Goal: Task Accomplishment & Management: Complete application form

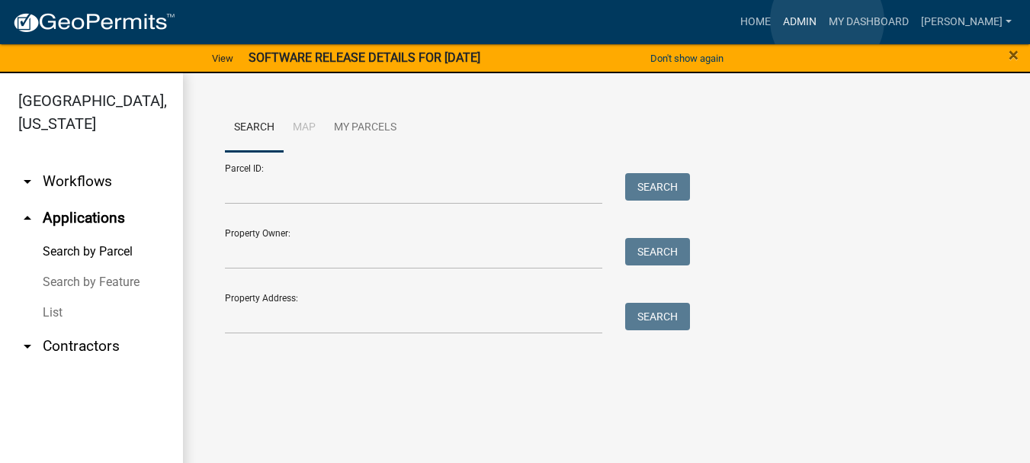
click at [823, 20] on link "Admin" at bounding box center [800, 22] width 46 height 29
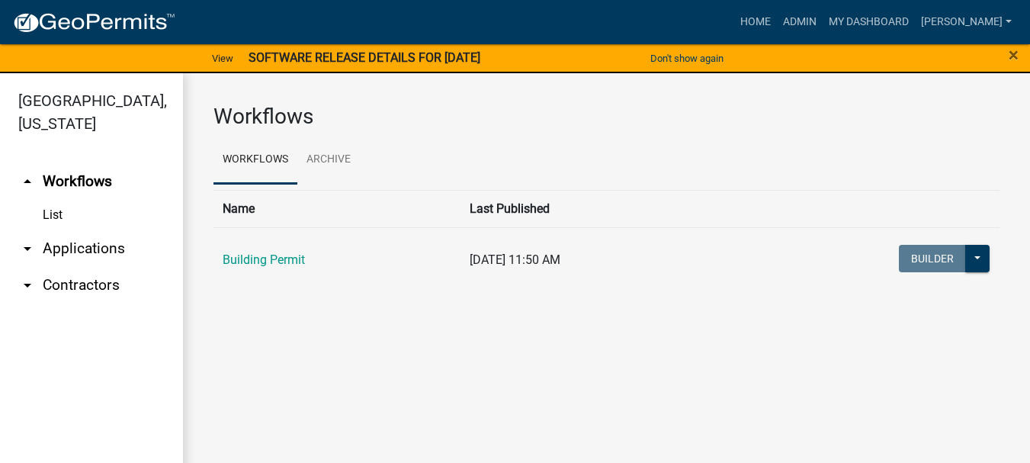
click at [87, 230] on link "arrow_drop_down Applications" at bounding box center [91, 248] width 183 height 37
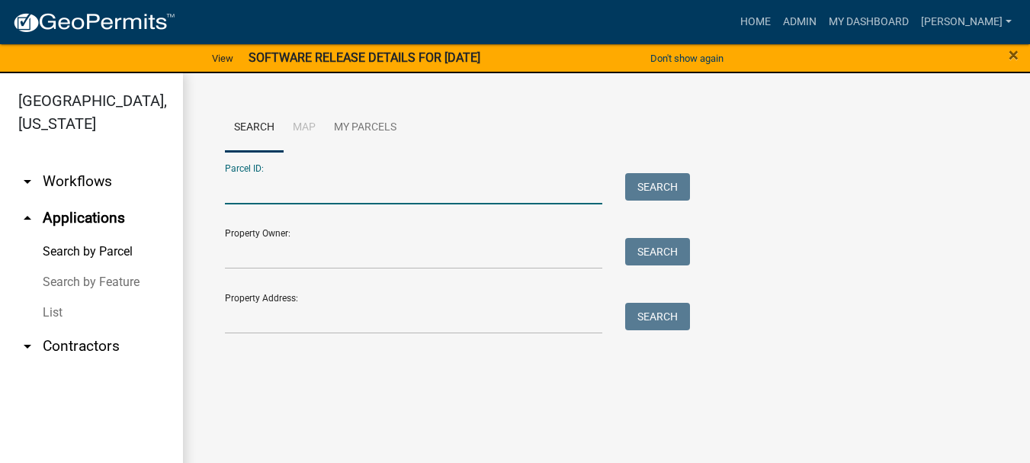
click at [242, 182] on input "Parcel ID:" at bounding box center [414, 188] width 378 height 31
paste input "64-11-03-408-001.000-018"
type input "64-11-03-408-001.000-018"
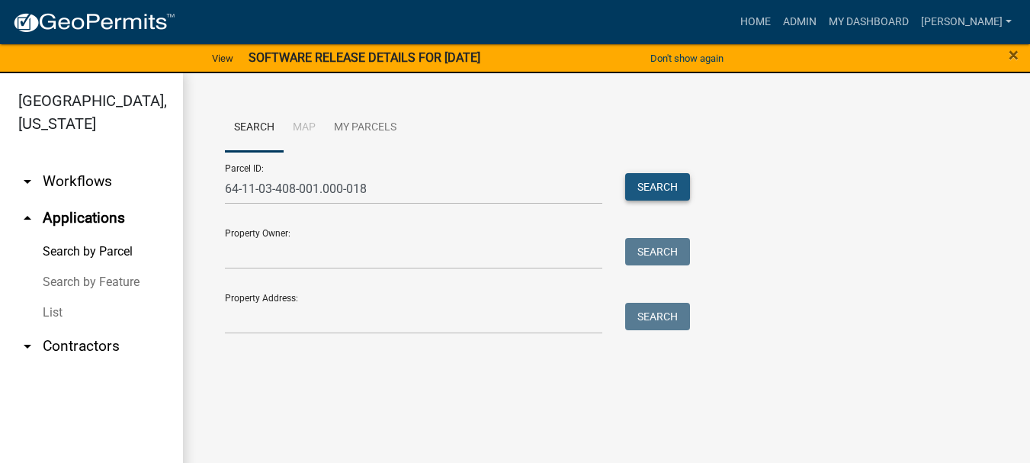
click at [668, 184] on button "Search" at bounding box center [657, 186] width 65 height 27
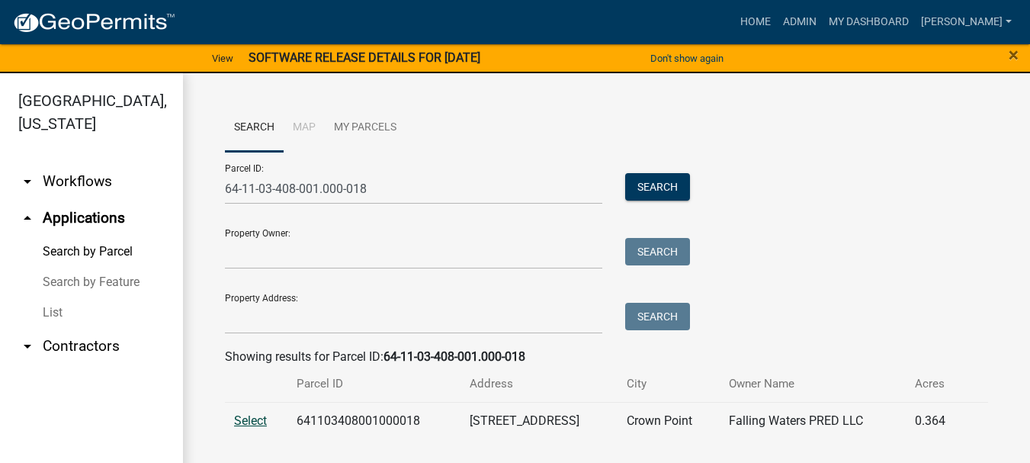
click at [249, 418] on span "Select" at bounding box center [250, 420] width 33 height 14
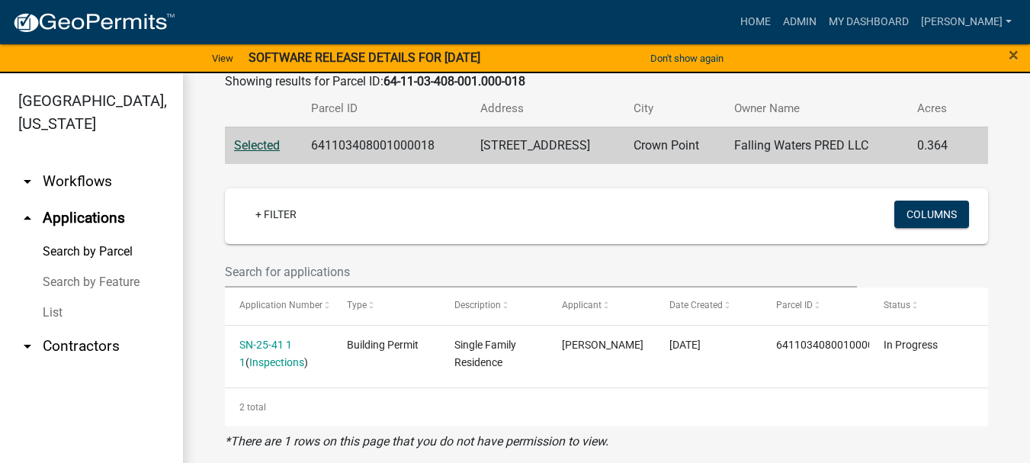
scroll to position [18, 0]
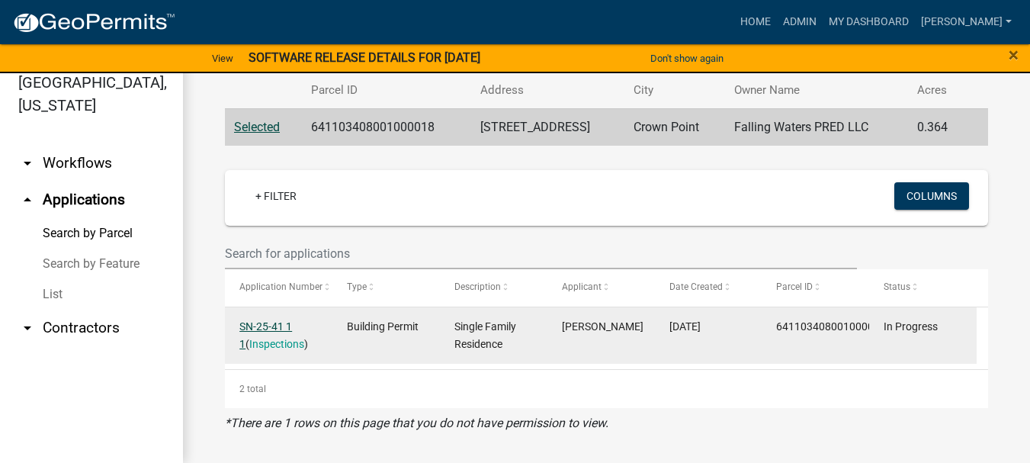
click at [273, 329] on link "SN-25-41 1 1" at bounding box center [265, 335] width 53 height 30
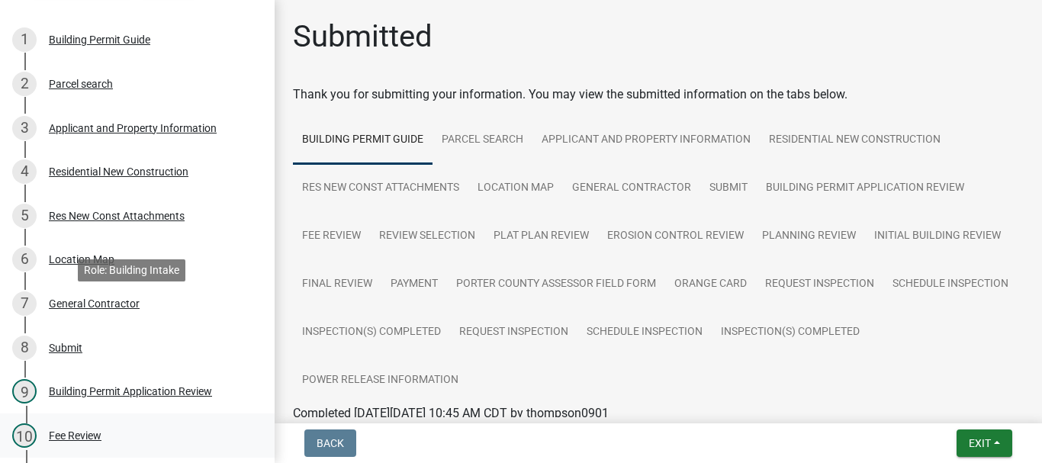
scroll to position [381, 0]
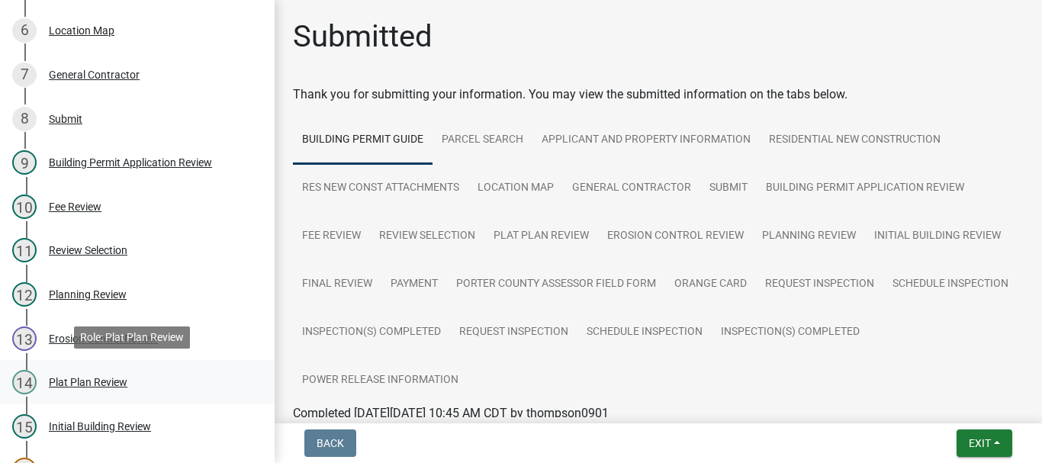
click at [81, 381] on div "Plat Plan Review" at bounding box center [88, 382] width 79 height 11
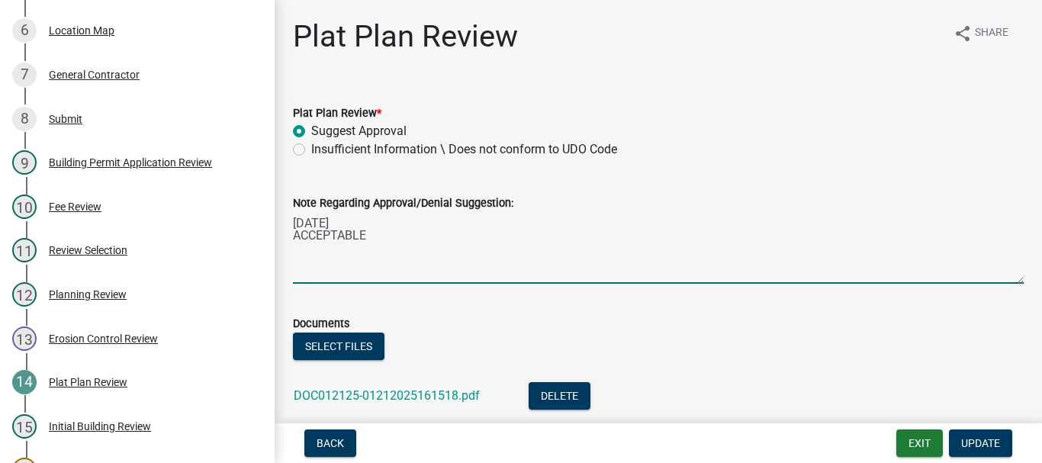
click at [368, 239] on textarea "[DATE] ACCEPTABLE" at bounding box center [658, 248] width 731 height 72
click at [366, 235] on textarea "[DATE] ACCEPTABLE09/25/2025" at bounding box center [658, 248] width 731 height 72
click at [361, 248] on textarea "[DATE] ACCEPTABLE [DATE]" at bounding box center [658, 248] width 731 height 72
type textarea "[DATE] ACCEPTABLE [DATE] As-Built RETURN for info"
click at [335, 345] on button "Select files" at bounding box center [339, 346] width 92 height 27
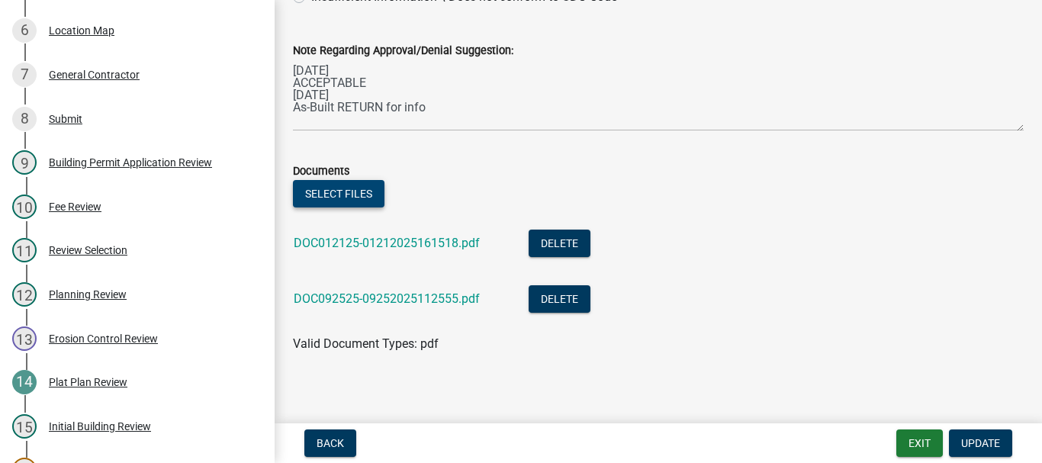
scroll to position [162, 0]
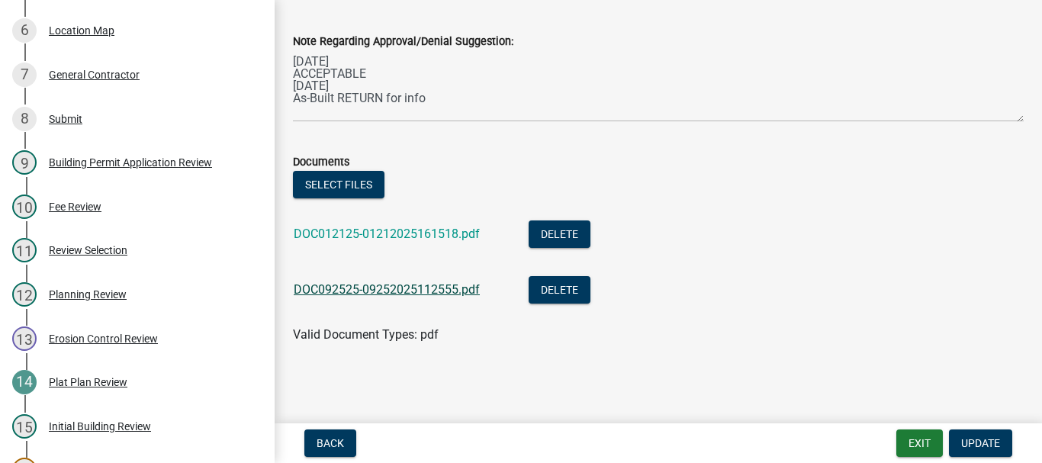
click at [404, 290] on link "DOC092525-09252025112555.pdf" at bounding box center [387, 289] width 186 height 14
click at [973, 439] on span "Update" at bounding box center [980, 443] width 39 height 12
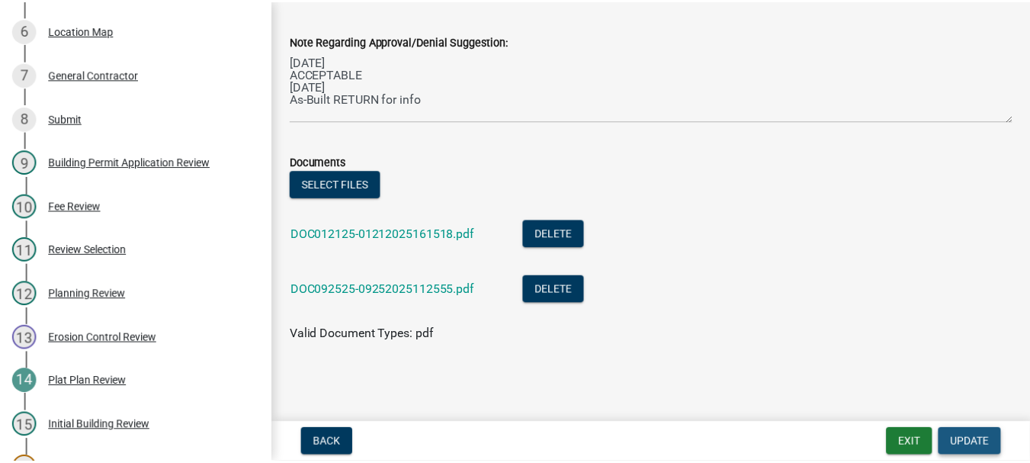
scroll to position [0, 0]
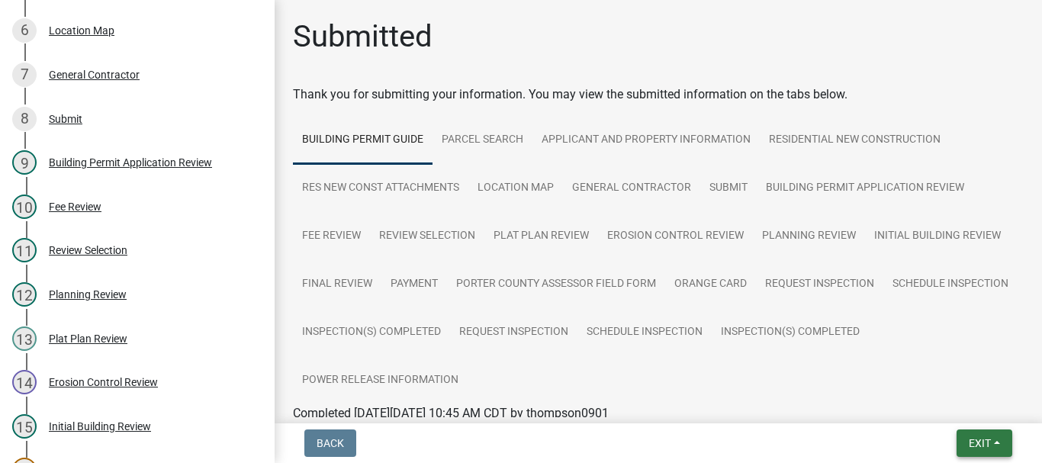
click at [962, 443] on button "Exit" at bounding box center [984, 442] width 56 height 27
click at [910, 403] on button "Save & Exit" at bounding box center [951, 403] width 122 height 37
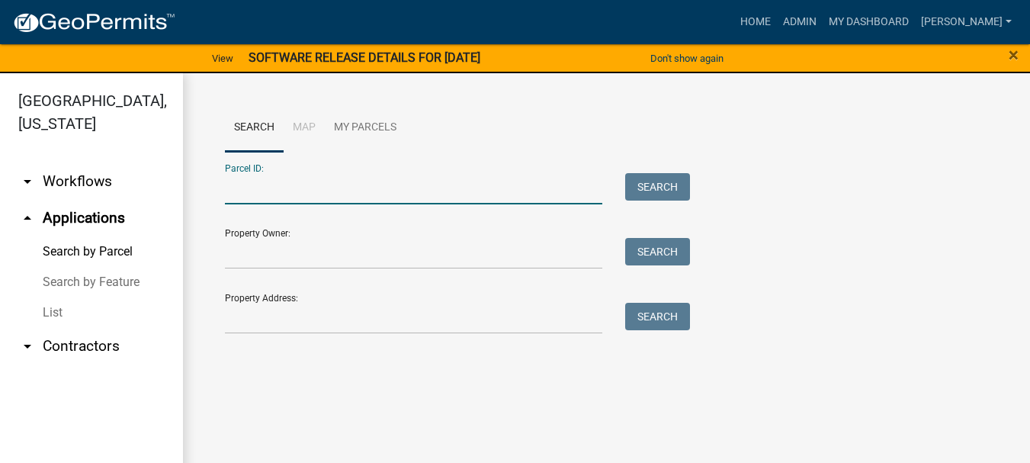
click at [250, 189] on input "Parcel ID:" at bounding box center [414, 188] width 378 height 31
paste input "64-11-03-408-001.000-018"
type input "64-11-03-408-001.000-018"
click at [661, 188] on button "Search" at bounding box center [657, 186] width 65 height 27
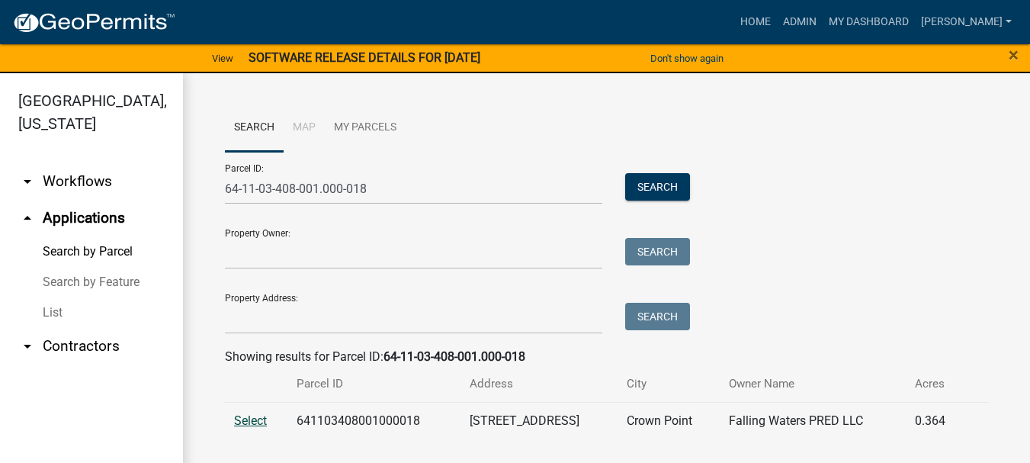
click at [236, 419] on span "Select" at bounding box center [250, 420] width 33 height 14
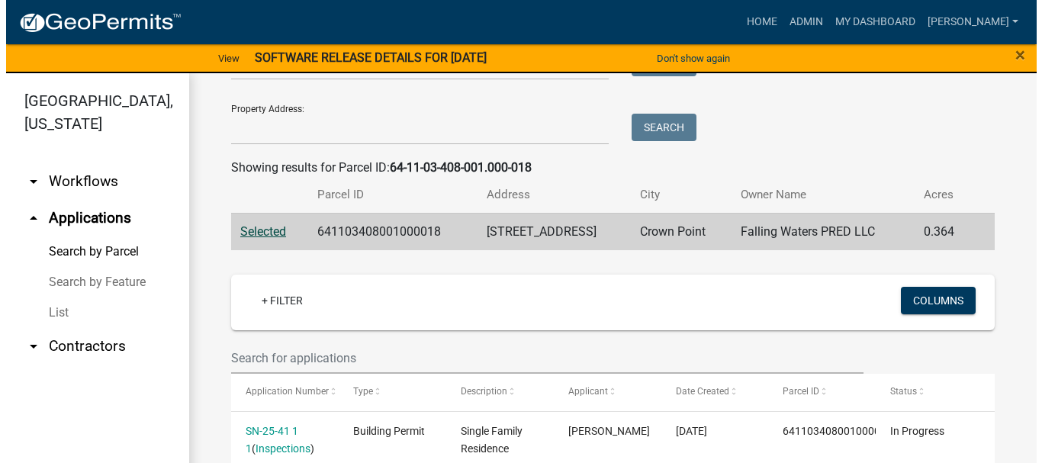
scroll to position [276, 0]
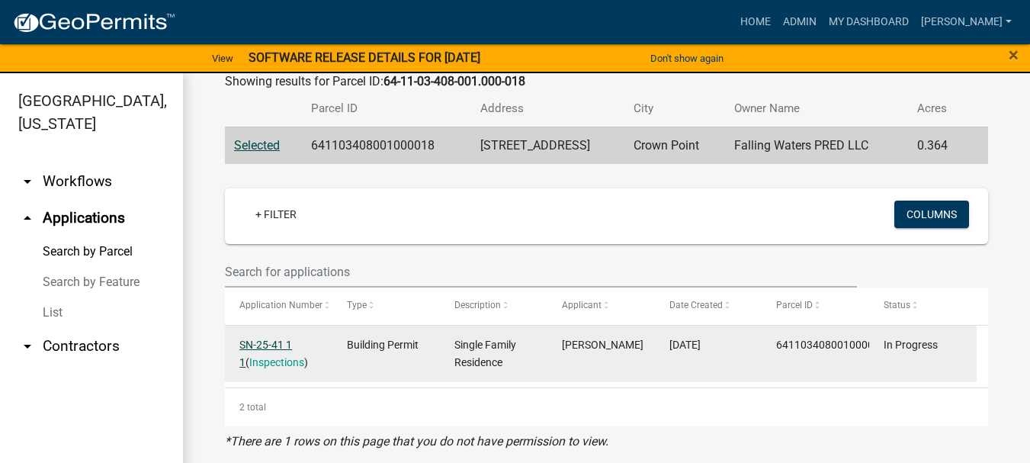
click at [270, 344] on link "SN-25-41 1 1" at bounding box center [265, 354] width 53 height 30
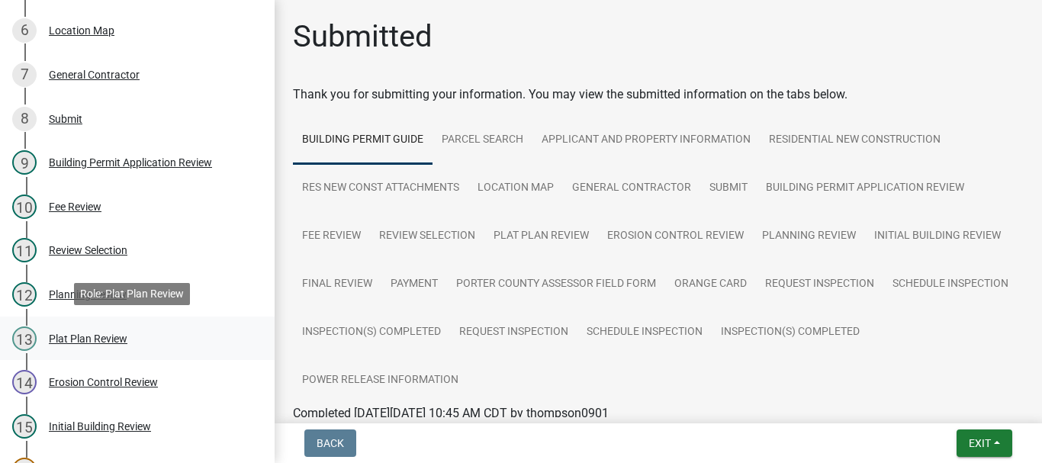
scroll to position [458, 0]
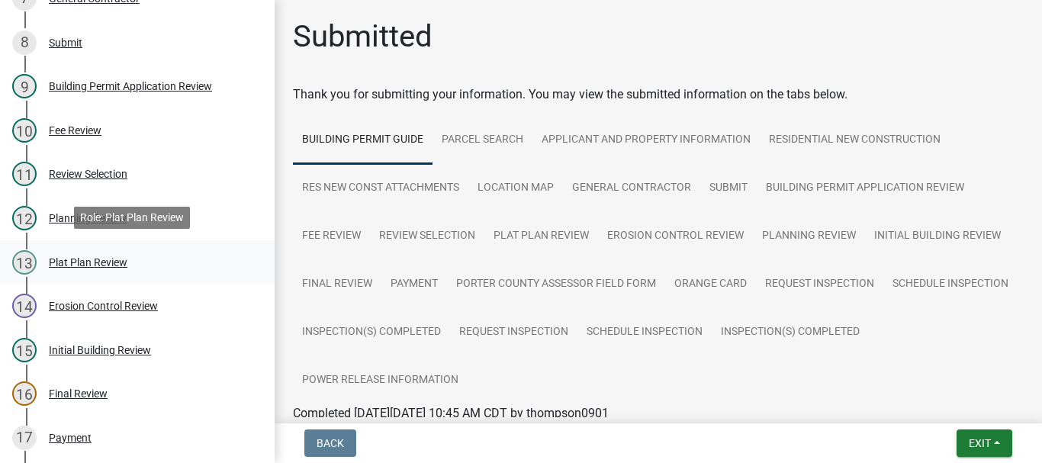
click at [72, 261] on div "Plat Plan Review" at bounding box center [88, 262] width 79 height 11
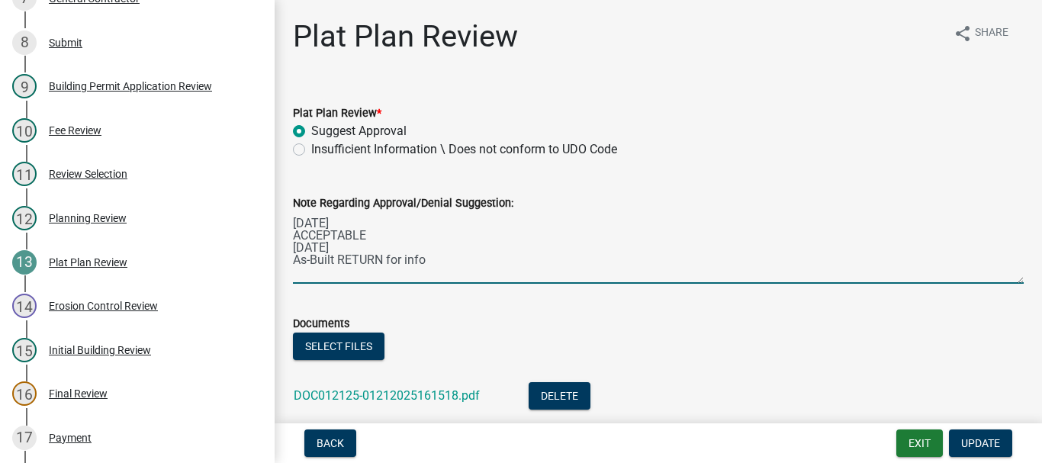
drag, startPoint x: 338, startPoint y: 259, endPoint x: 383, endPoint y: 259, distance: 45.0
click at [383, 259] on textarea "[DATE] ACCEPTABLE [DATE] As-Built RETURN for info" at bounding box center [658, 248] width 731 height 72
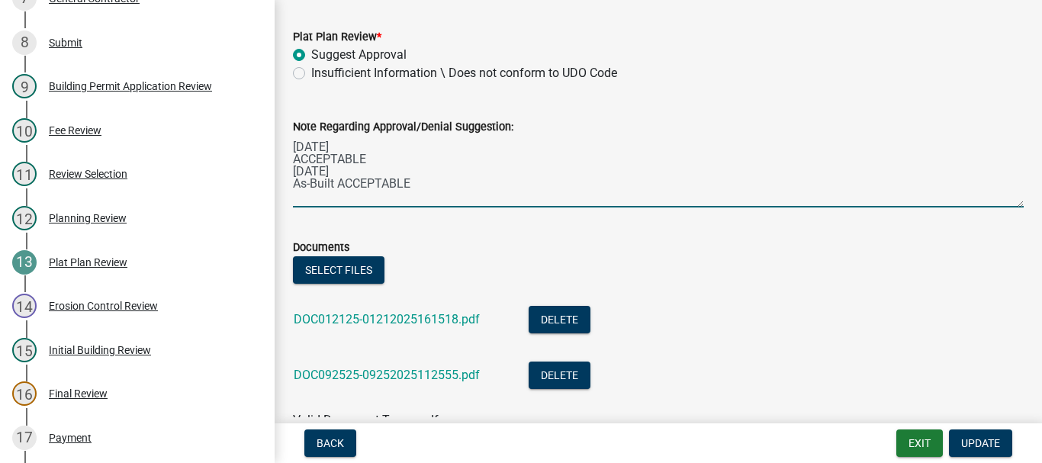
scroll to position [153, 0]
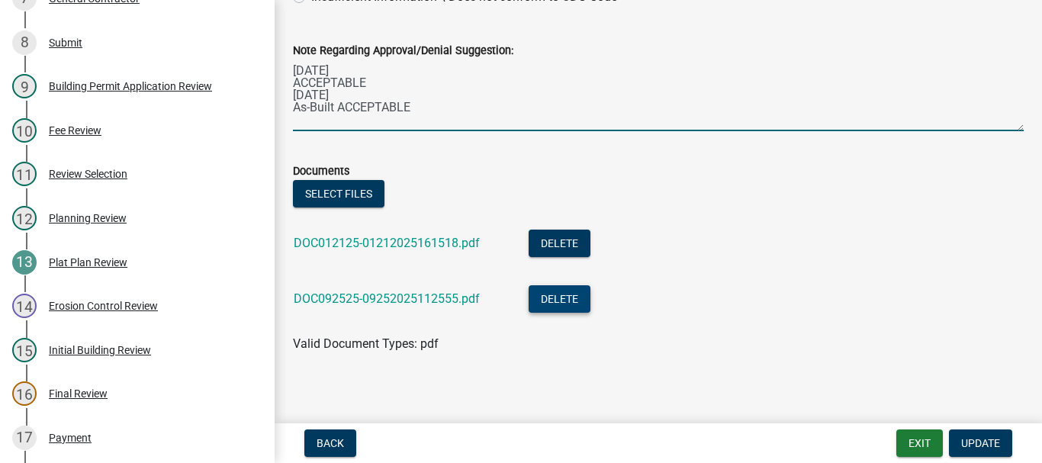
type textarea "[DATE] ACCEPTABLE [DATE] As-Built ACCEPTABLE"
click at [571, 305] on button "Delete" at bounding box center [560, 298] width 62 height 27
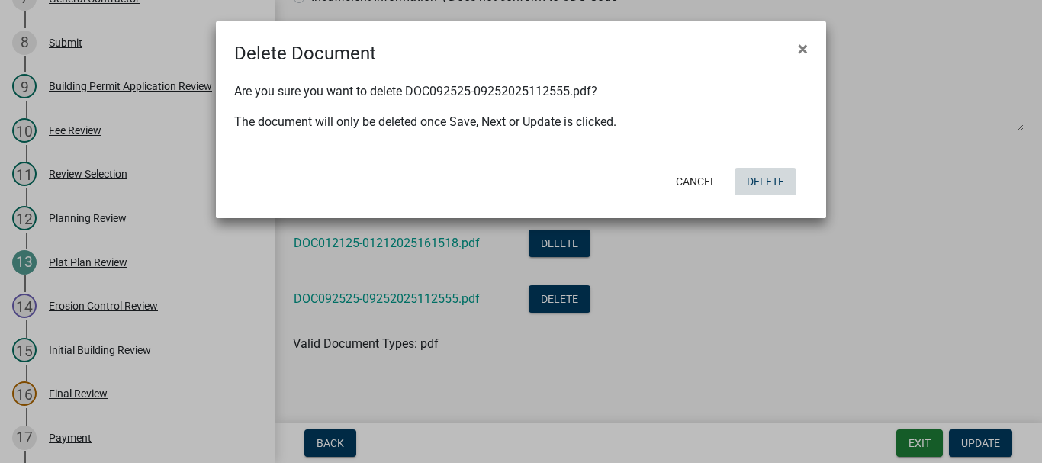
click at [762, 180] on button "Delete" at bounding box center [765, 181] width 62 height 27
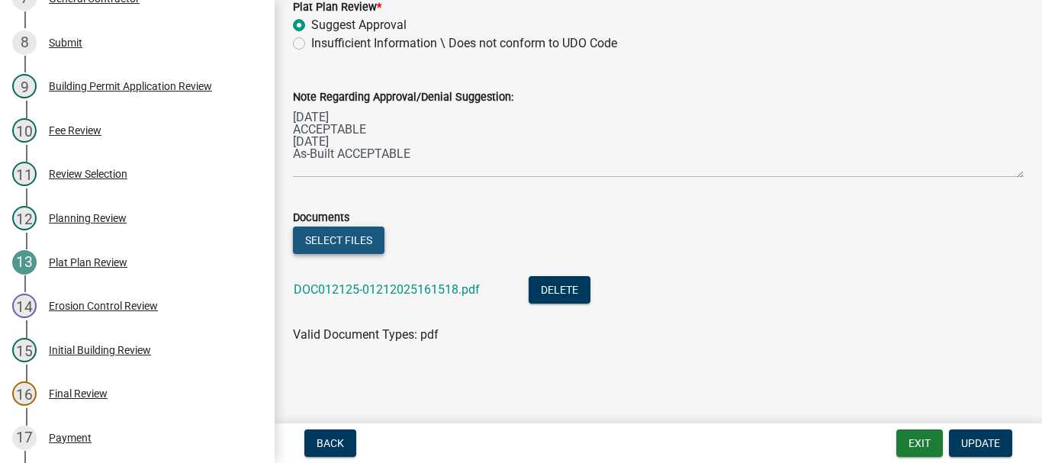
click at [320, 241] on button "Select files" at bounding box center [339, 240] width 92 height 27
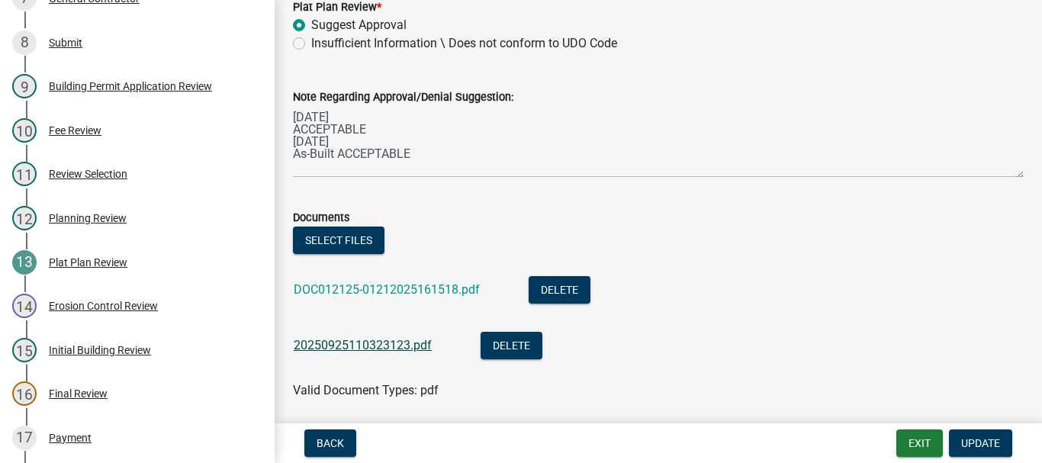
click at [371, 342] on link "20250925110323123.pdf" at bounding box center [363, 345] width 138 height 14
click at [978, 442] on span "Update" at bounding box center [980, 443] width 39 height 12
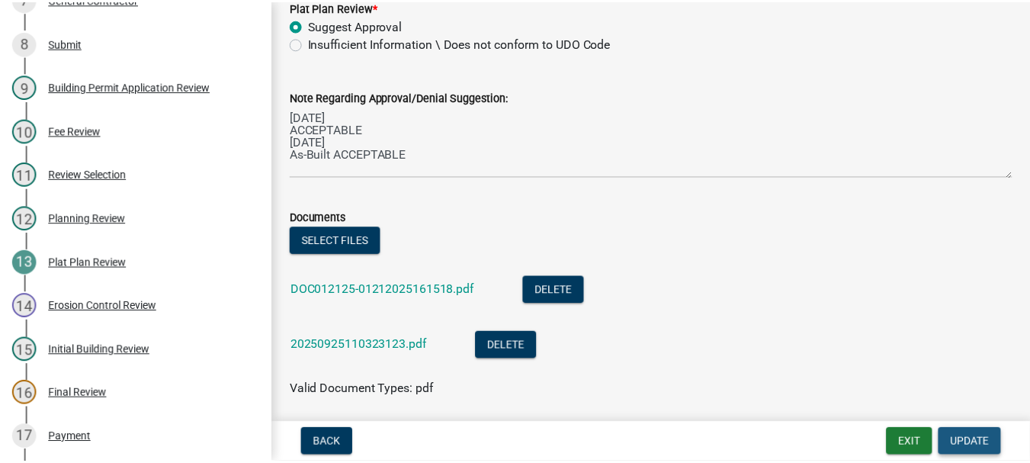
scroll to position [0, 0]
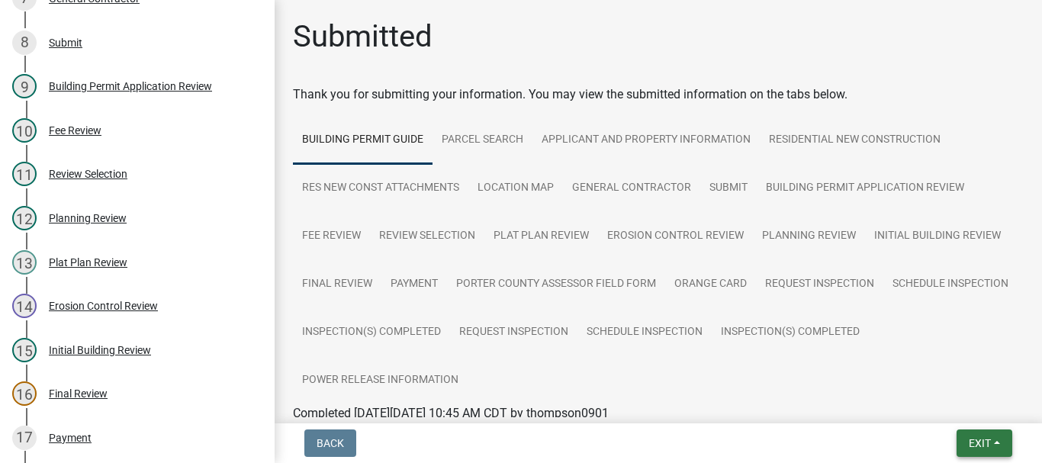
click at [976, 442] on span "Exit" at bounding box center [980, 443] width 22 height 12
click at [927, 400] on button "Save & Exit" at bounding box center [951, 403] width 122 height 37
